Goal: Contribute content

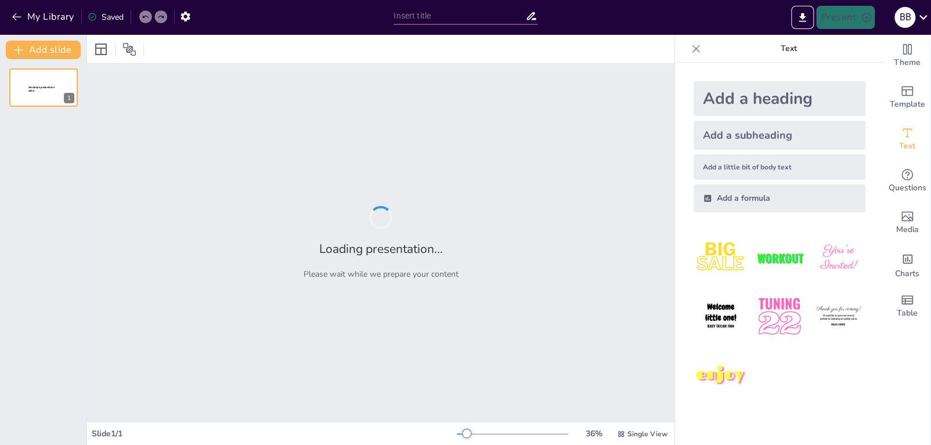
type input "SBR Technology Components: A Detailed Visual Guide with Engaging Pop-Up Interac…"
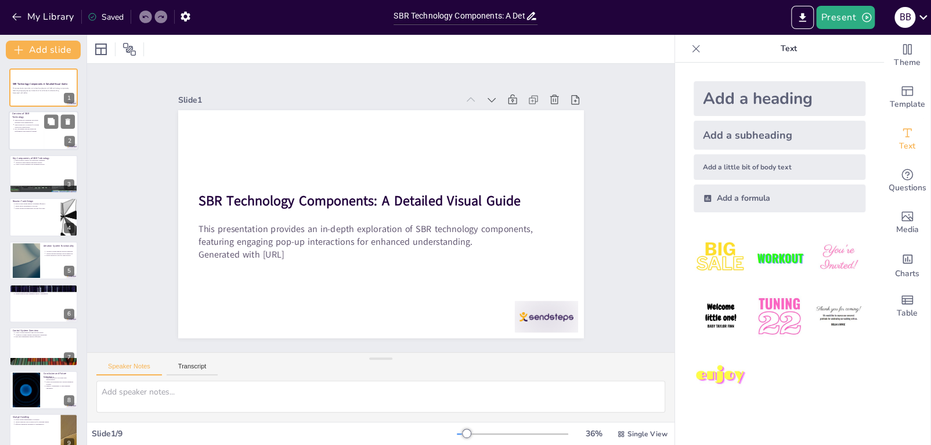
click at [53, 132] on div at bounding box center [61, 130] width 35 height 39
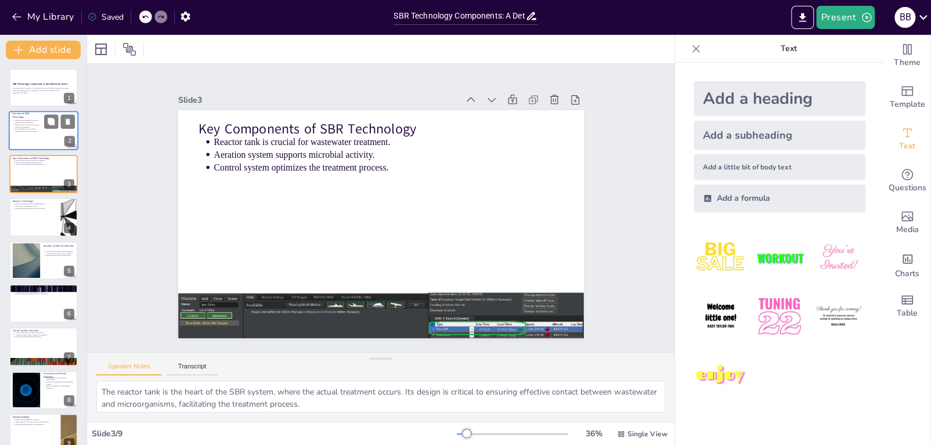
type textarea "The integration of biological treatment and sedimentation in SBR technology hel…"
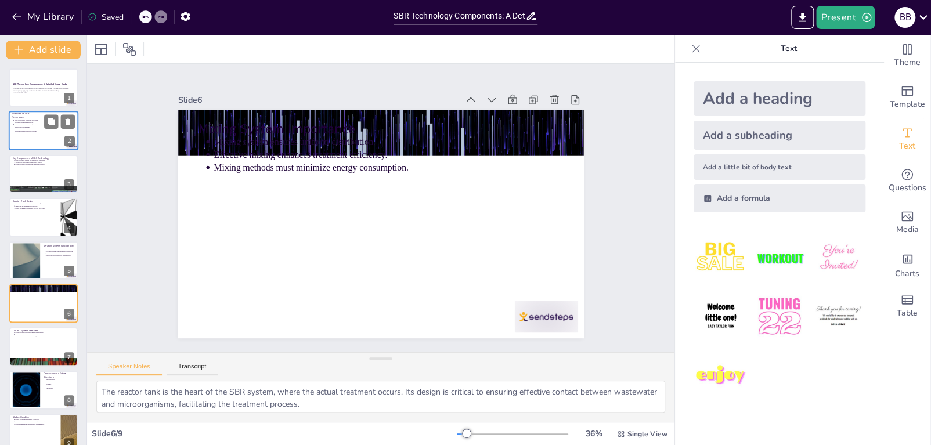
type textarea "The integration of biological treatment and sedimentation in SBR technology hel…"
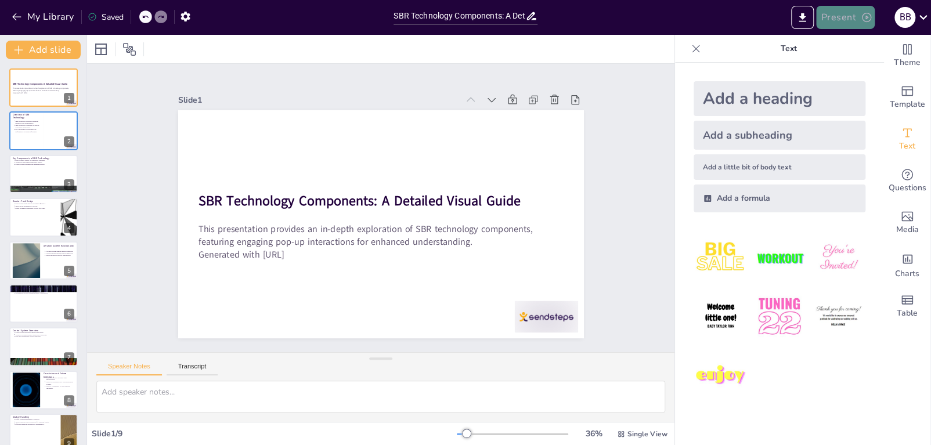
click at [856, 12] on button "Present" at bounding box center [845, 17] width 58 height 23
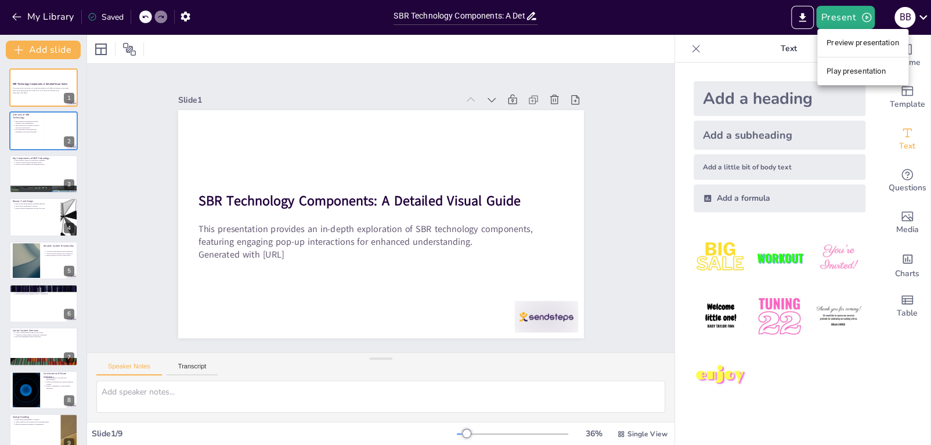
click at [850, 45] on li "Preview presentation" at bounding box center [862, 43] width 91 height 19
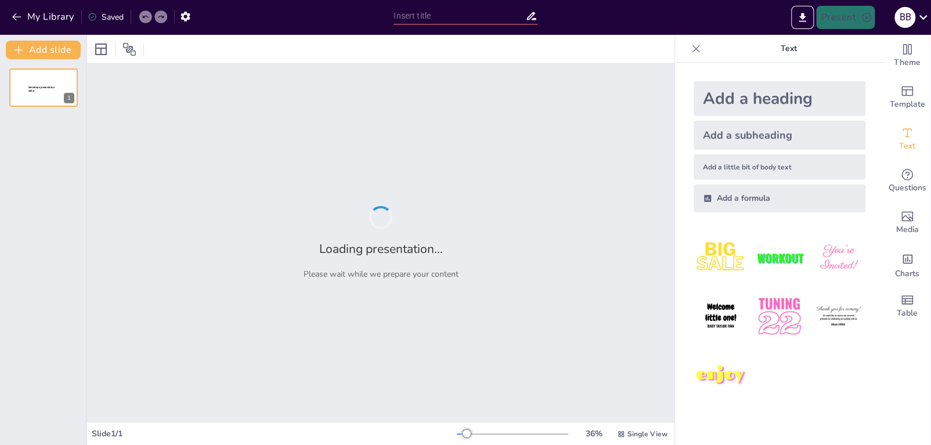
type input "SBR Technology Components: A Detailed Visual Guide with Engaging Pop-Up Interac…"
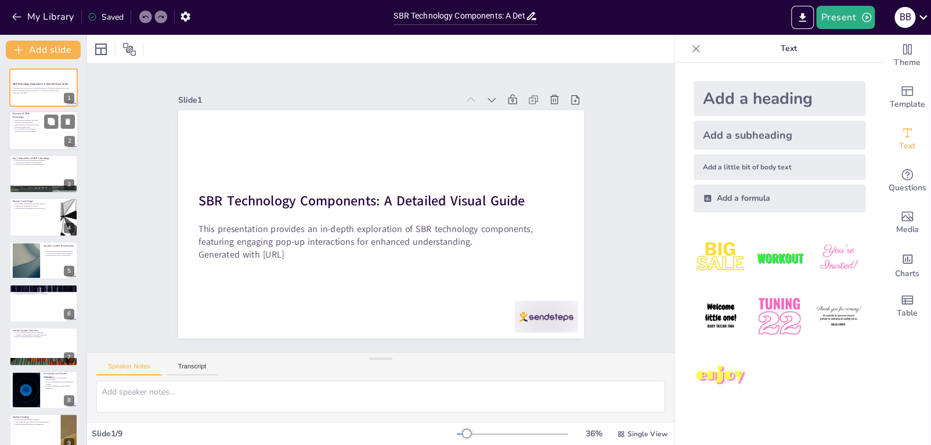
click at [20, 131] on p "Key advantages include improved performance and reduced footprint." at bounding box center [28, 130] width 26 height 5
type textarea "The integration of biological treatment and sedimentation in SBR technology hel…"
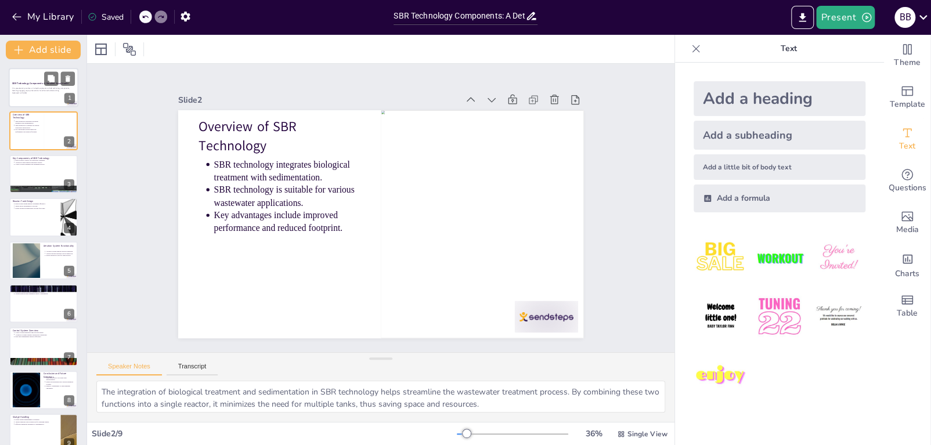
click at [39, 91] on p "This presentation provides an in-depth exploration of SBR technology components…" at bounding box center [43, 90] width 63 height 5
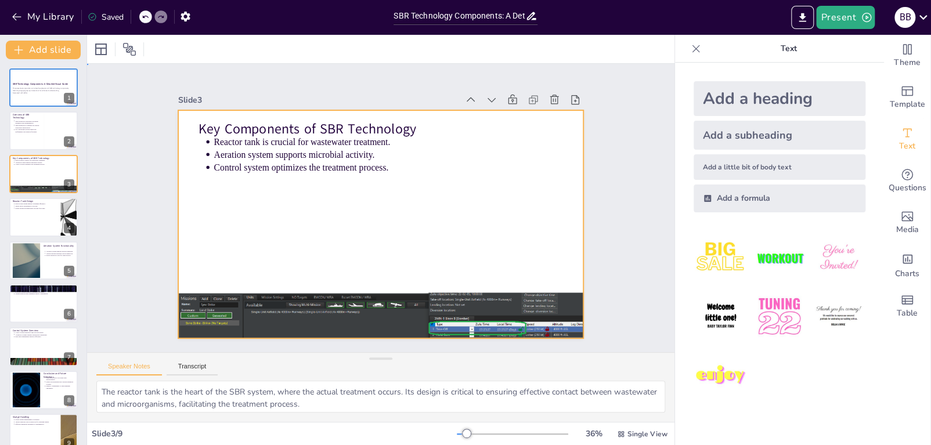
click at [281, 242] on div at bounding box center [371, 221] width 462 height 423
click at [396, 225] on div at bounding box center [384, 192] width 443 height 306
click at [50, 214] on button at bounding box center [51, 208] width 14 height 14
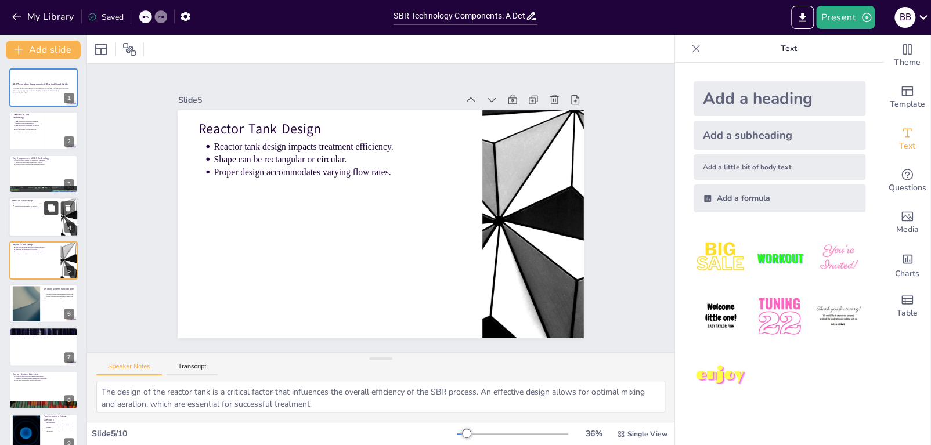
scroll to position [8, 0]
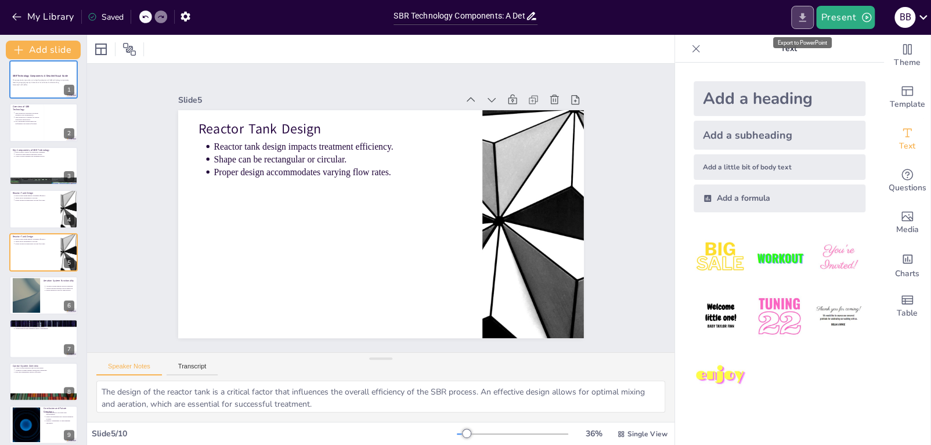
click at [803, 24] on button "Export to PowerPoint" at bounding box center [802, 17] width 23 height 23
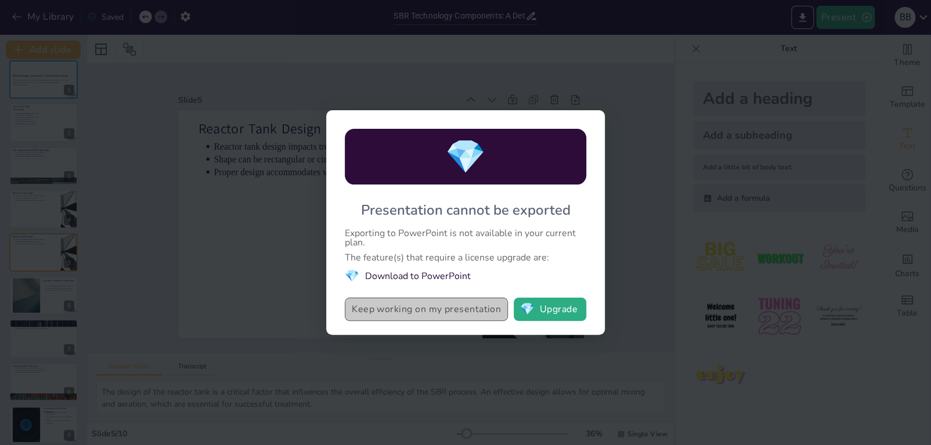
click at [466, 309] on button "Keep working on my presentation" at bounding box center [426, 309] width 163 height 23
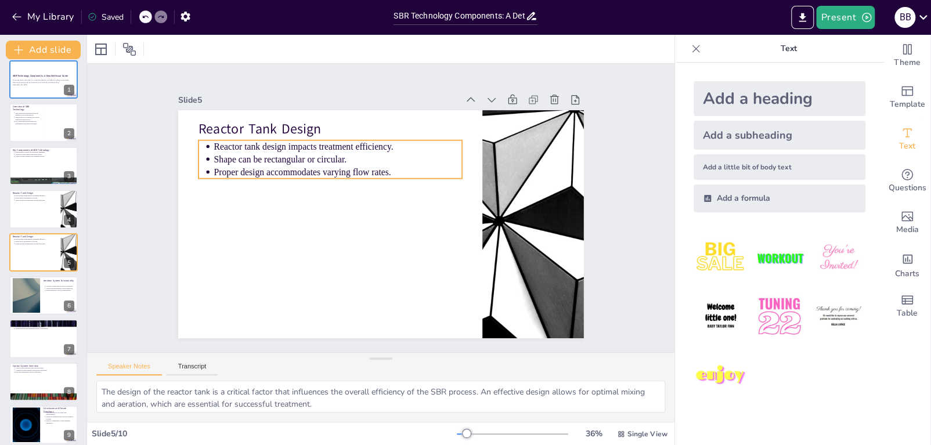
click at [347, 171] on p "Proper design accommodates varying flow rates." at bounding box center [331, 233] width 112 height 232
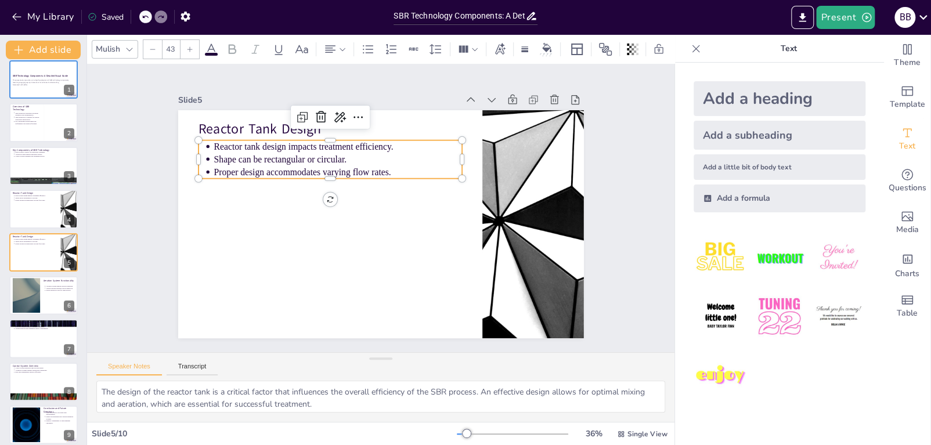
click at [347, 229] on div "Reactor tank design impacts treatment efficiency. Shape can be rectangular or c…" at bounding box center [426, 261] width 266 height 65
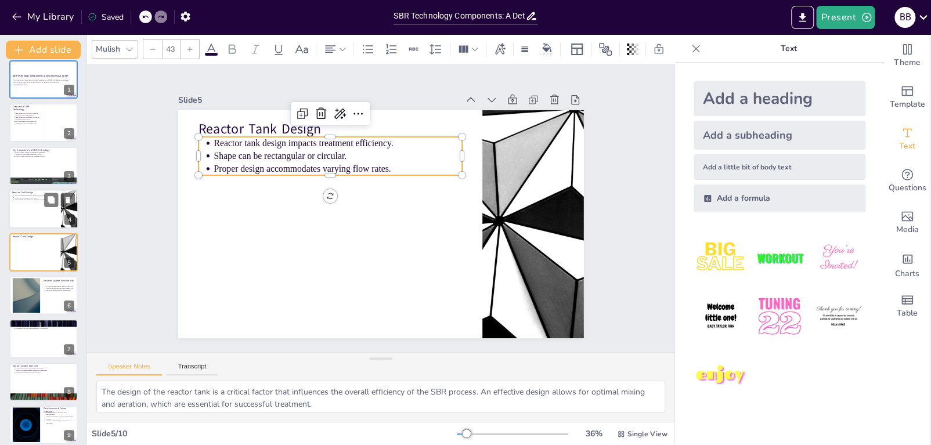
click at [20, 216] on div at bounding box center [44, 208] width 70 height 39
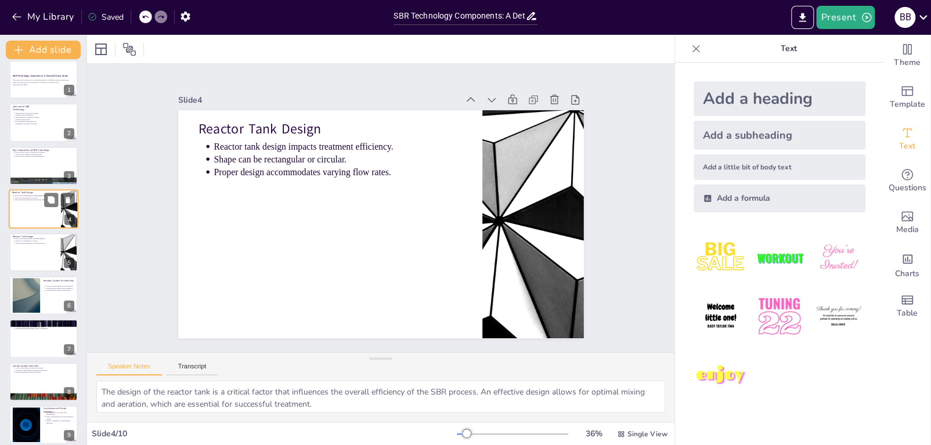
scroll to position [0, 0]
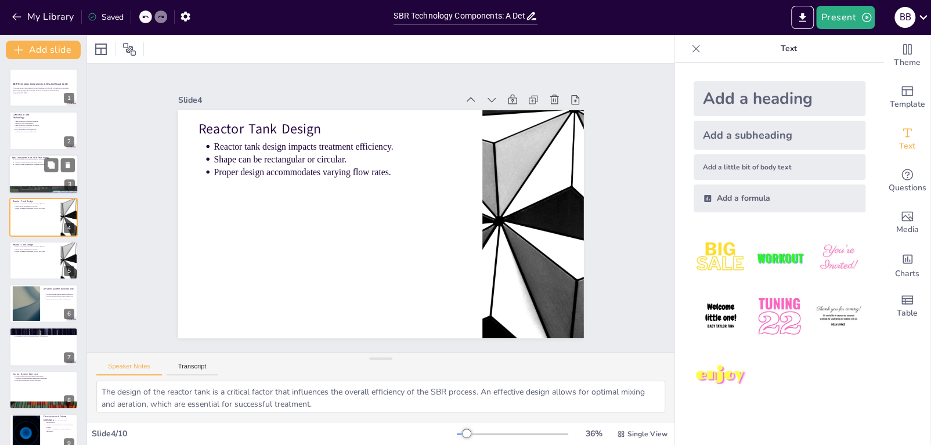
click at [29, 177] on div at bounding box center [44, 173] width 70 height 39
type textarea "The reactor tank is the heart of the SBR system, where the actual treatment occ…"
